Goal: Use online tool/utility: Utilize a website feature to perform a specific function

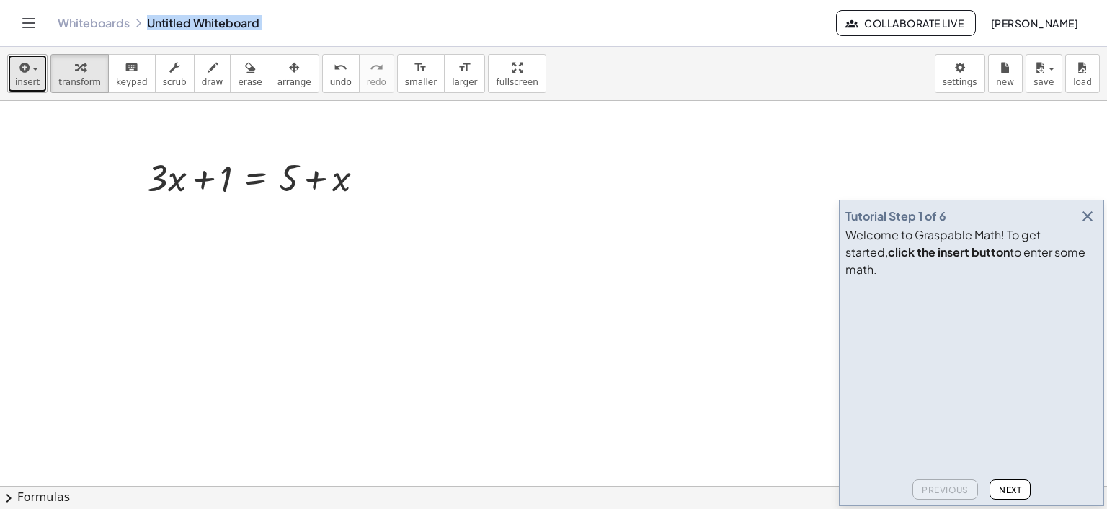
click at [17, 75] on icon "button" at bounding box center [23, 67] width 13 height 17
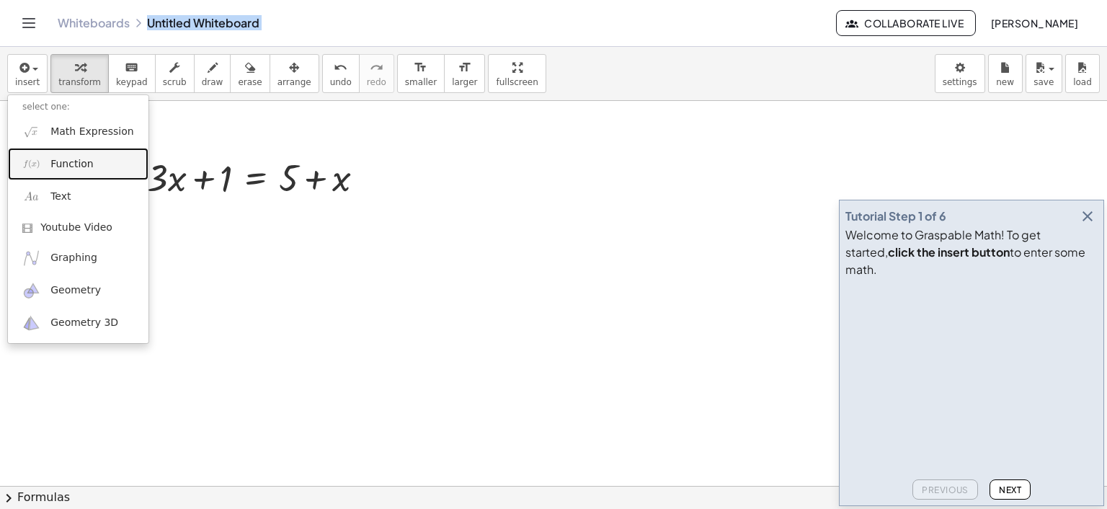
click at [72, 154] on link "Function" at bounding box center [78, 164] width 141 height 32
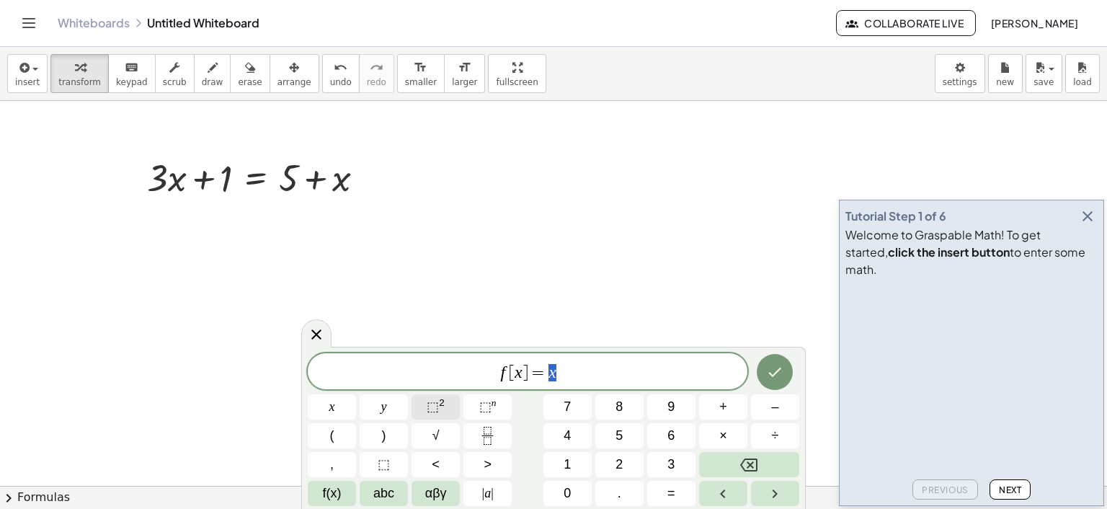
click at [430, 406] on span "⬚" at bounding box center [433, 406] width 12 height 14
click at [746, 366] on icon "Done" at bounding box center [775, 369] width 13 height 9
click at [430, 409] on span "⬚" at bounding box center [433, 406] width 12 height 14
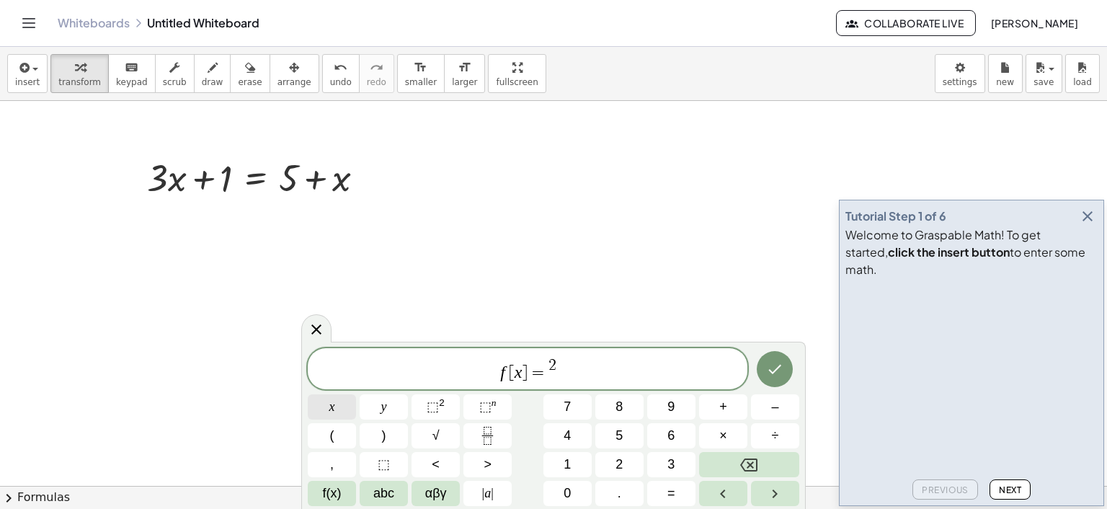
click at [332, 409] on span "x" at bounding box center [332, 406] width 6 height 19
click at [746, 365] on button "Done" at bounding box center [775, 369] width 36 height 36
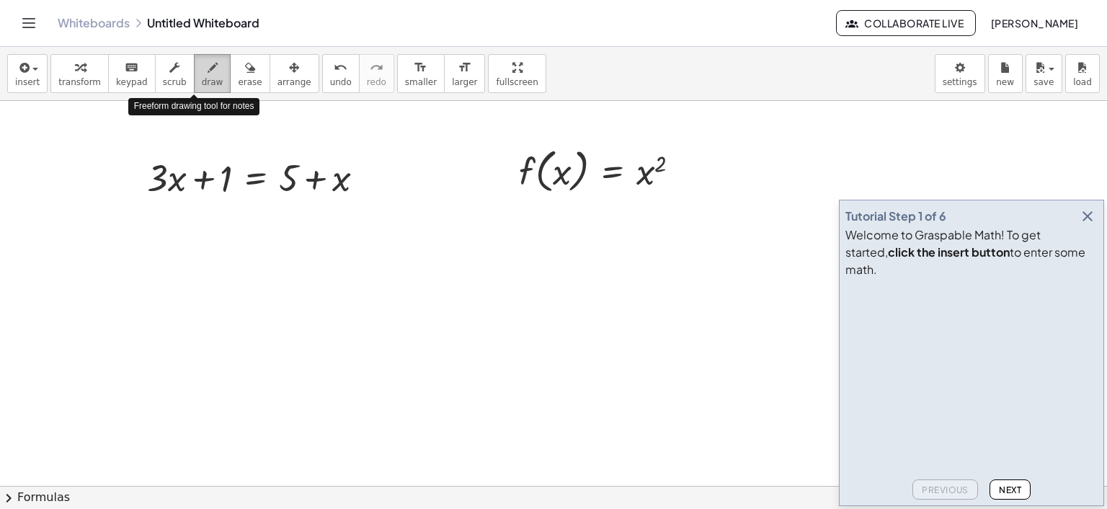
click at [202, 73] on div "button" at bounding box center [213, 66] width 22 height 17
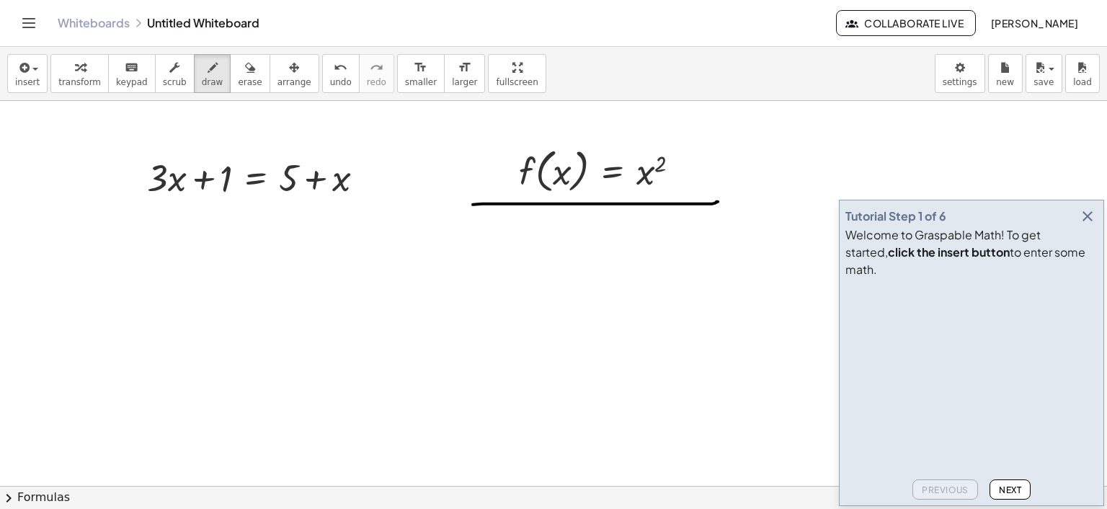
drag, startPoint x: 473, startPoint y: 204, endPoint x: 718, endPoint y: 201, distance: 245.1
click at [87, 26] on link "Whiteboards" at bounding box center [94, 23] width 72 height 14
click at [21, 22] on icon "Toggle navigation" at bounding box center [28, 22] width 17 height 17
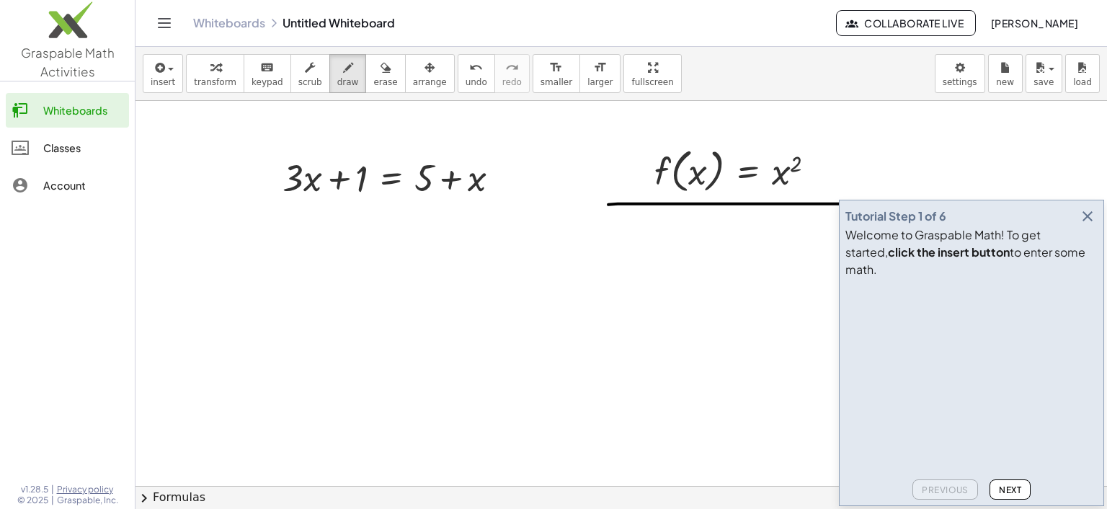
click at [66, 143] on div "Classes" at bounding box center [83, 147] width 80 height 17
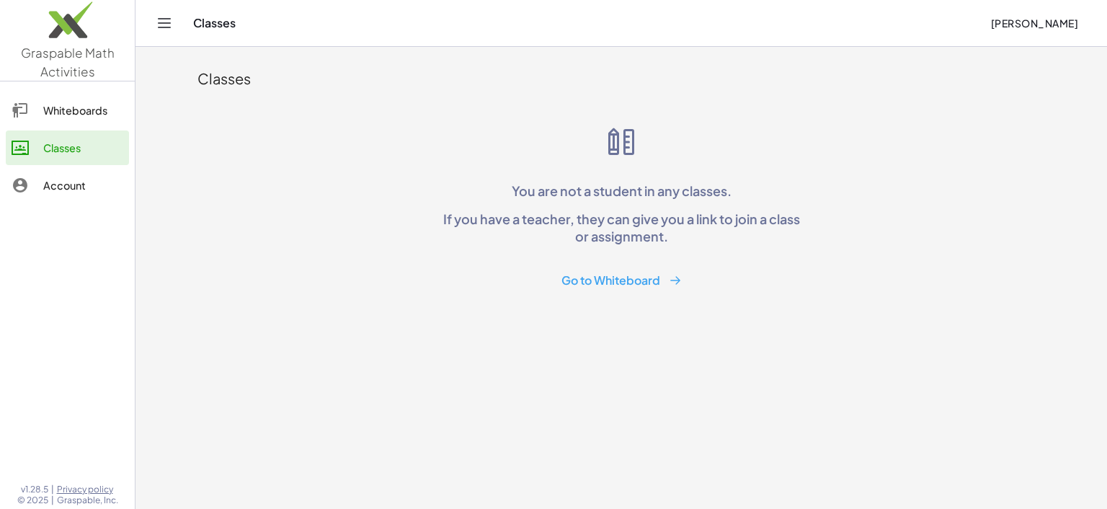
click at [646, 279] on button "Go to Whiteboard" at bounding box center [621, 280] width 143 height 27
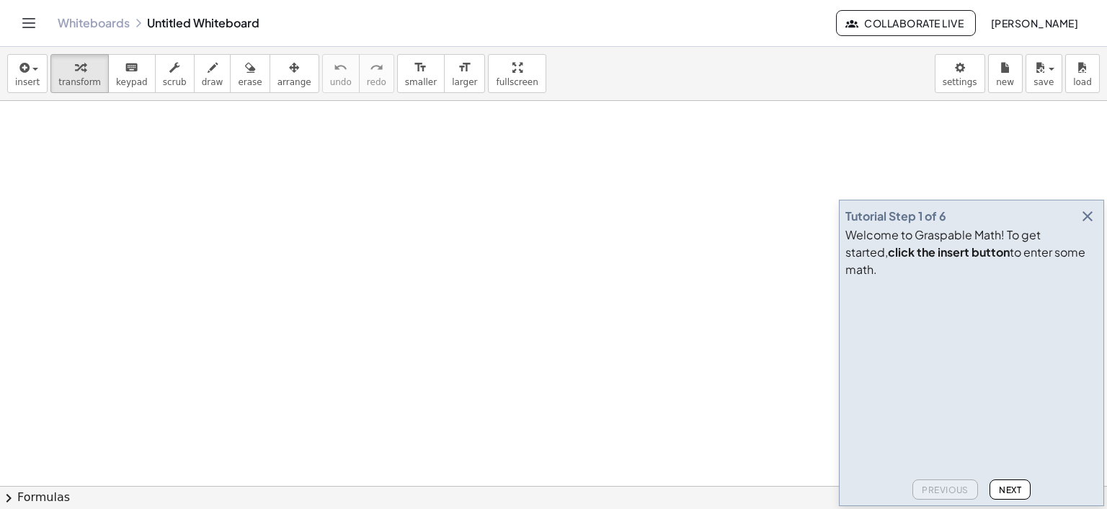
click at [746, 225] on icon "button" at bounding box center [1087, 216] width 17 height 17
